Goal: Find specific page/section: Find specific page/section

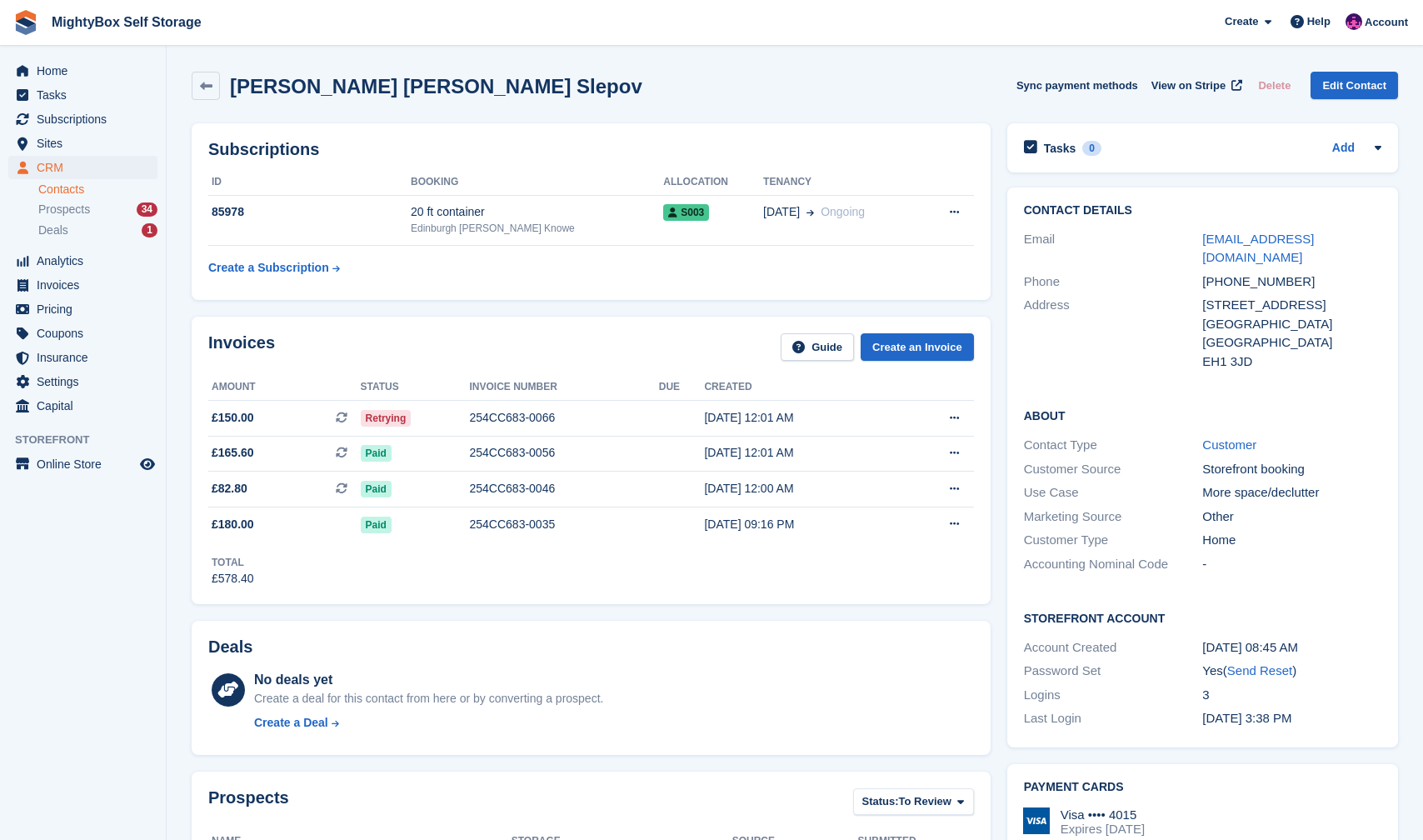
click at [70, 192] on link "Contacts" at bounding box center [98, 189] width 119 height 16
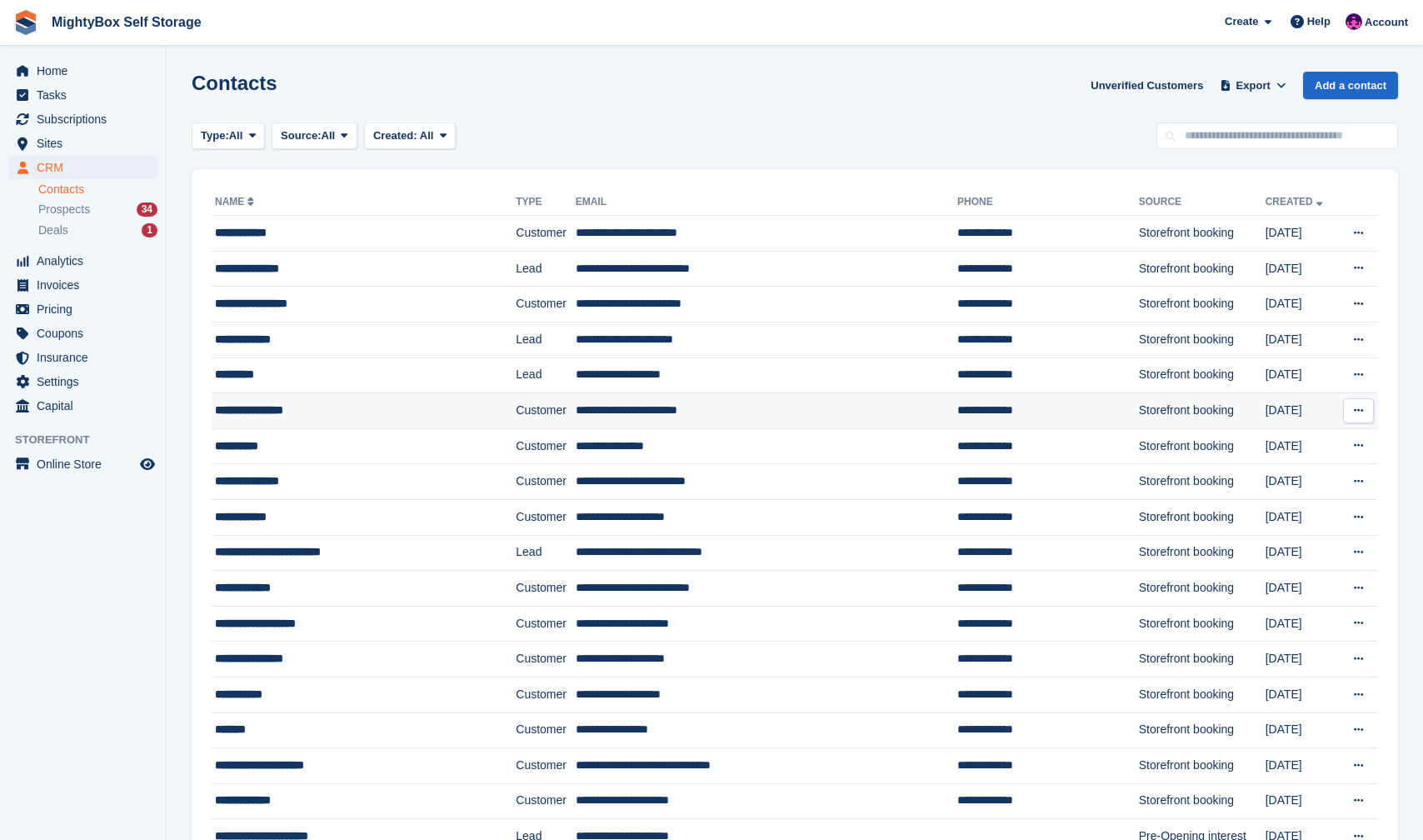
click at [280, 420] on td "**********" at bounding box center [364, 411] width 304 height 36
